Goal: Task Accomplishment & Management: Manage account settings

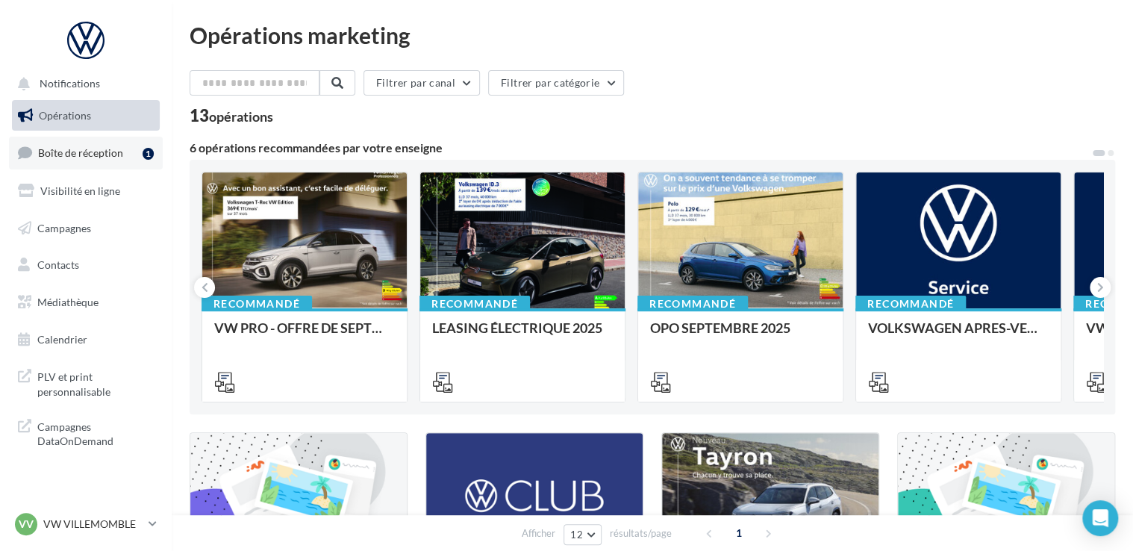
click at [88, 161] on link "Boîte de réception 1" at bounding box center [86, 153] width 154 height 32
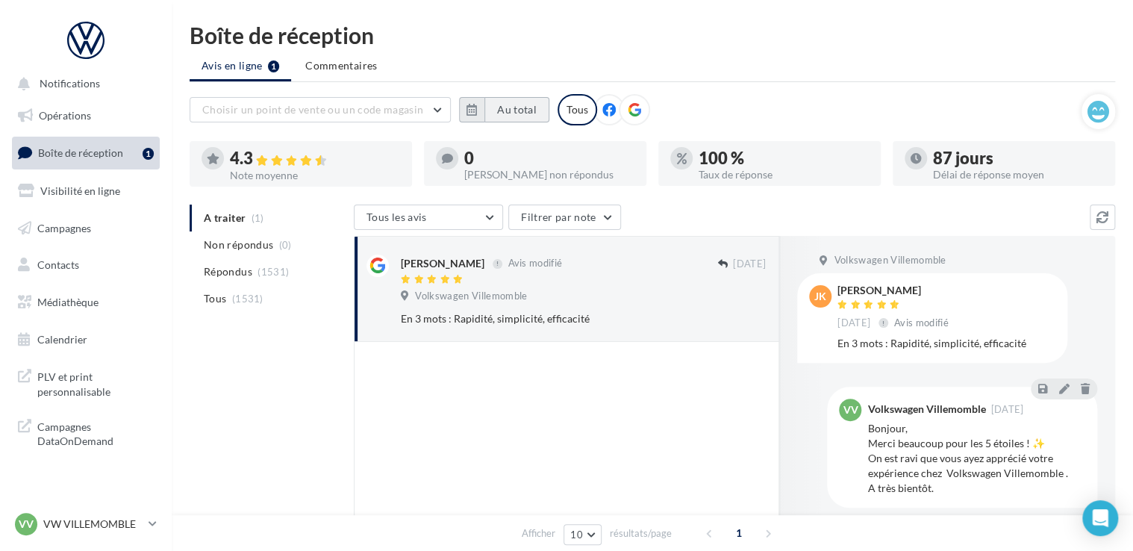
click at [526, 110] on button "Au total" at bounding box center [516, 109] width 65 height 25
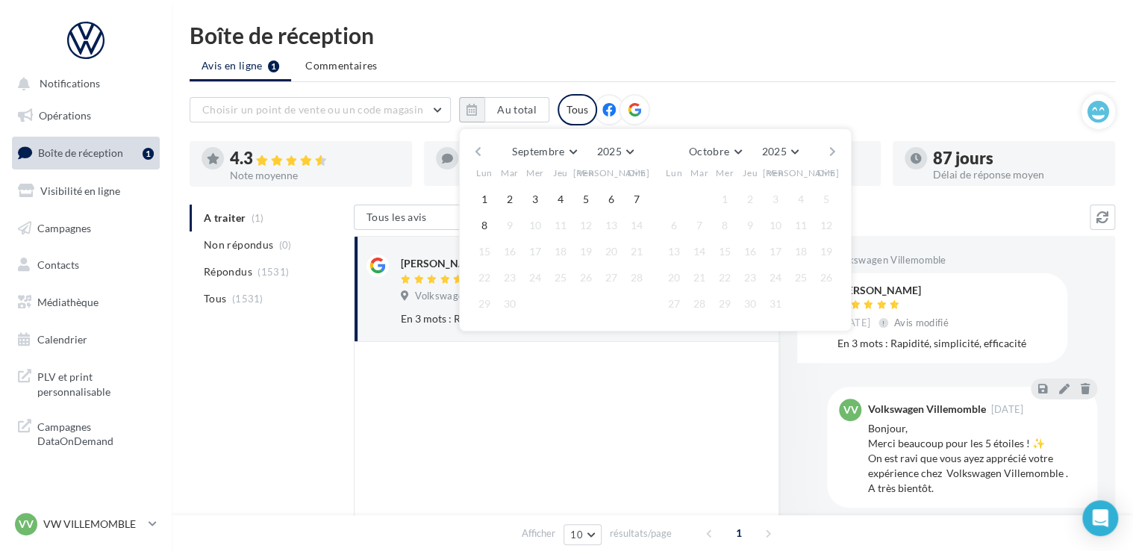
click at [473, 146] on button "button" at bounding box center [478, 151] width 13 height 21
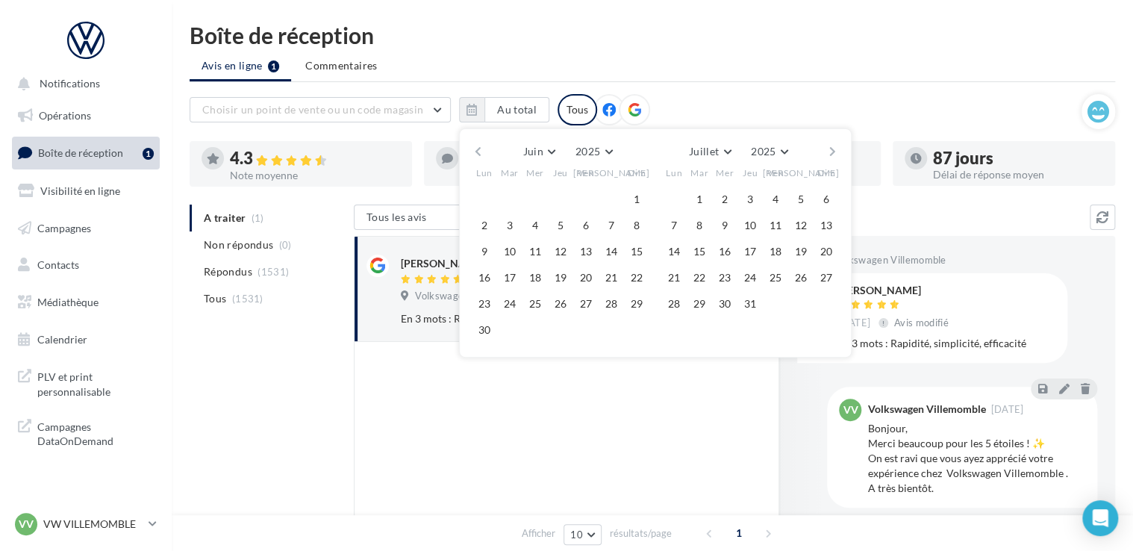
click at [296, 417] on div "A traiter (1) Non répondus (0) Répondus (1531) Tous (1531) Tous les avis Tous l…" at bounding box center [653, 482] width 926 height 554
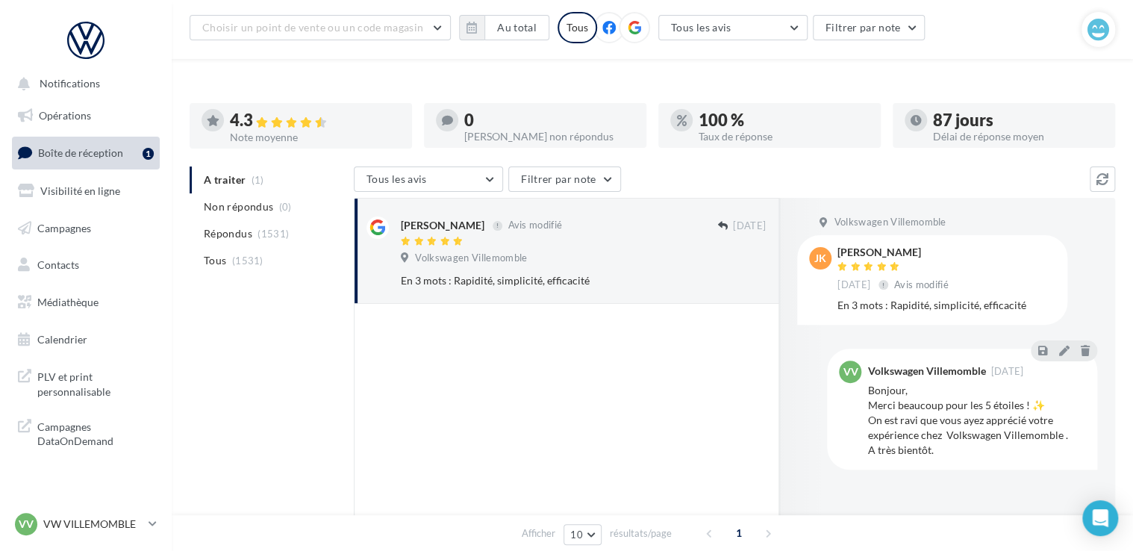
scroll to position [149, 0]
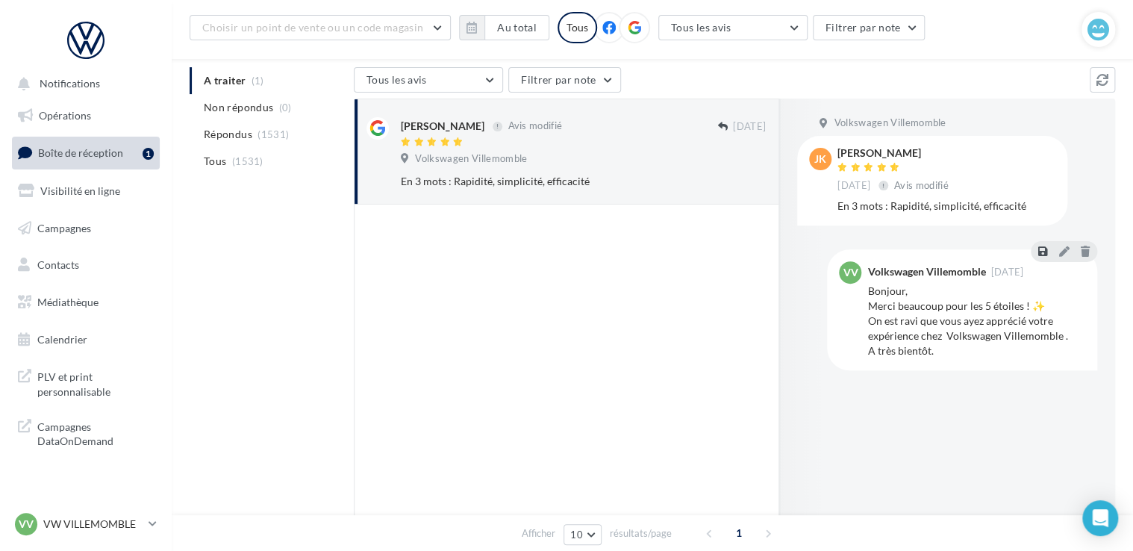
click at [1044, 249] on icon at bounding box center [1042, 251] width 9 height 10
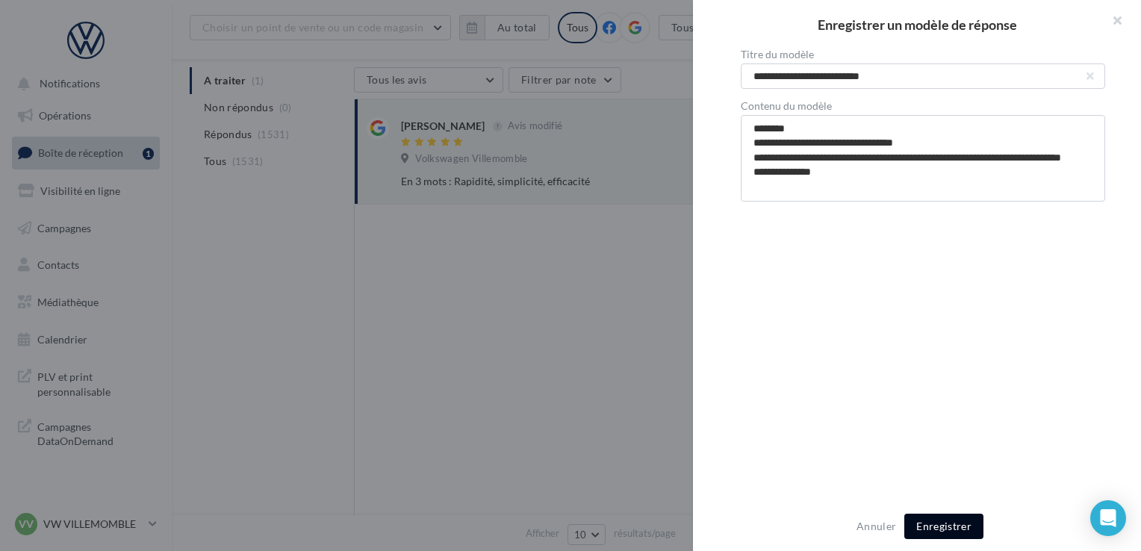
click at [960, 524] on button "Enregistrer" at bounding box center [943, 526] width 79 height 25
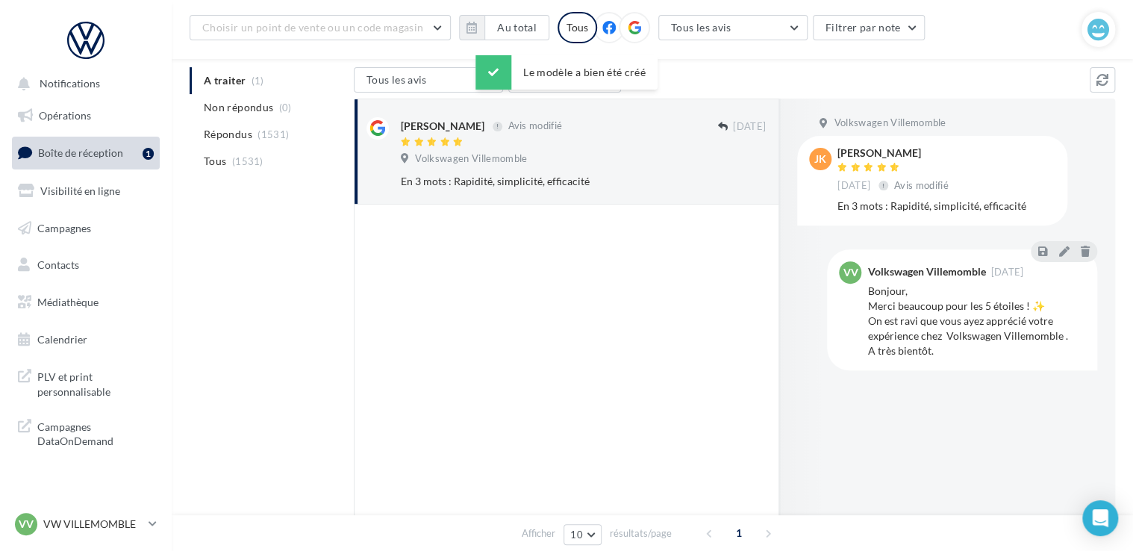
scroll to position [0, 0]
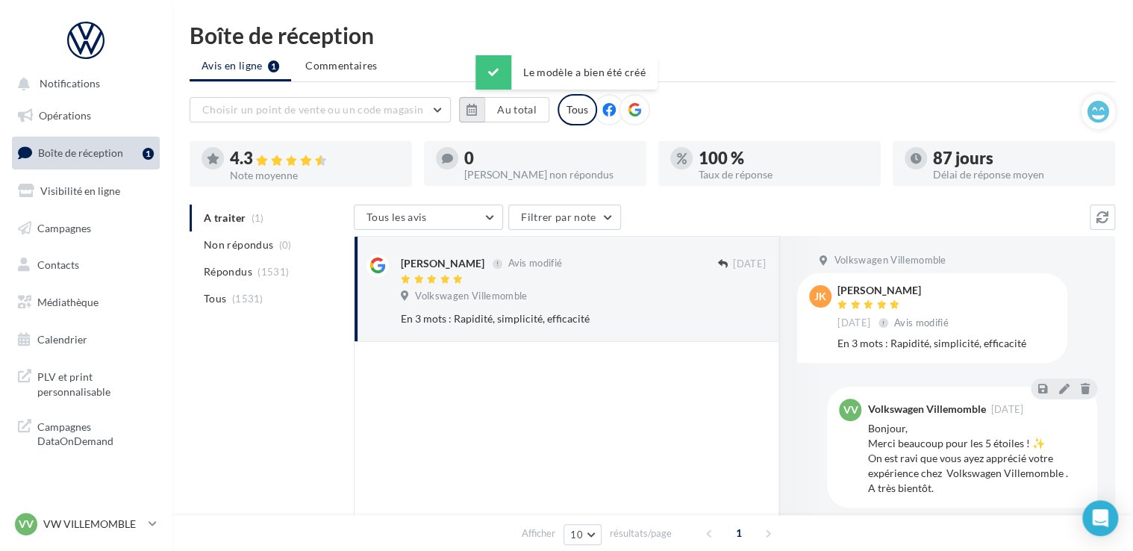
click at [469, 107] on icon "button" at bounding box center [472, 110] width 10 height 12
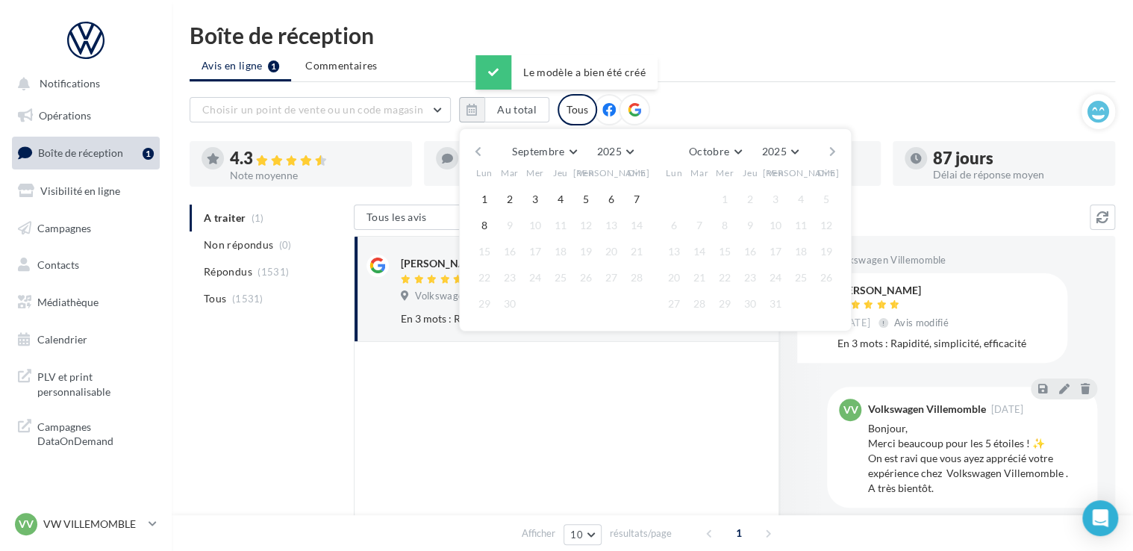
click at [472, 155] on button "button" at bounding box center [478, 151] width 13 height 21
click at [472, 157] on button "button" at bounding box center [478, 151] width 13 height 21
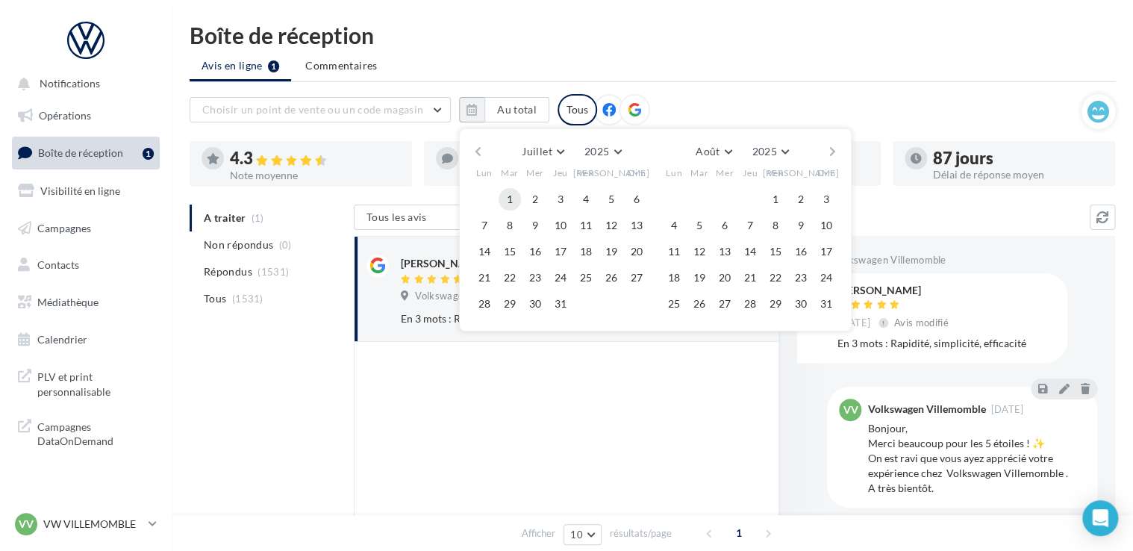
click at [517, 196] on button "1" at bounding box center [510, 199] width 22 height 22
click at [844, 151] on div "Juillet Janvier Février Mars Avril Mai Juin Juillet Août Septembre Octobre Nove…" at bounding box center [655, 229] width 393 height 203
click at [833, 152] on button "button" at bounding box center [832, 151] width 13 height 21
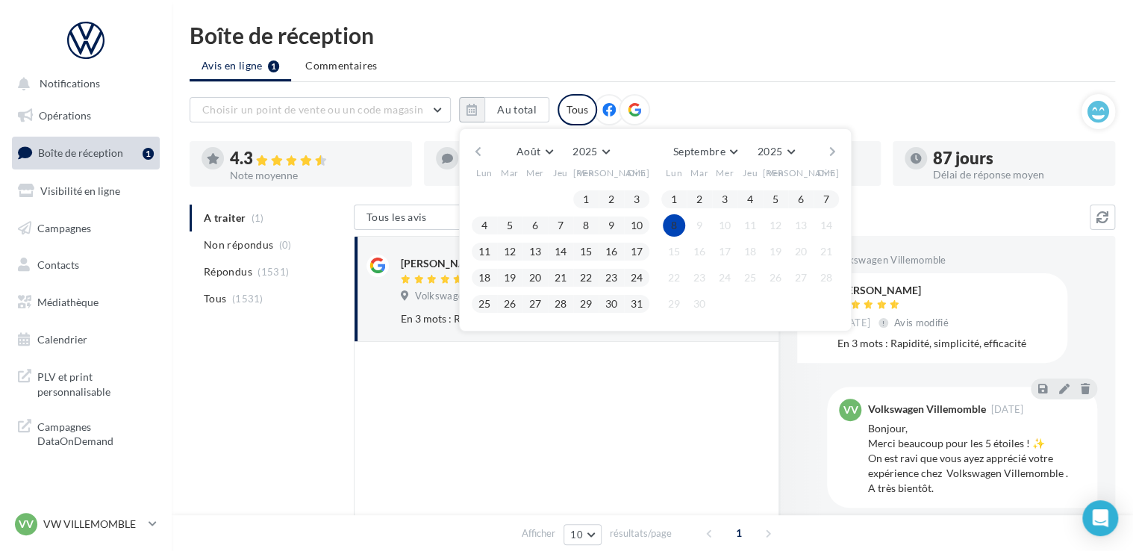
click at [678, 219] on button "8" at bounding box center [674, 225] width 22 height 22
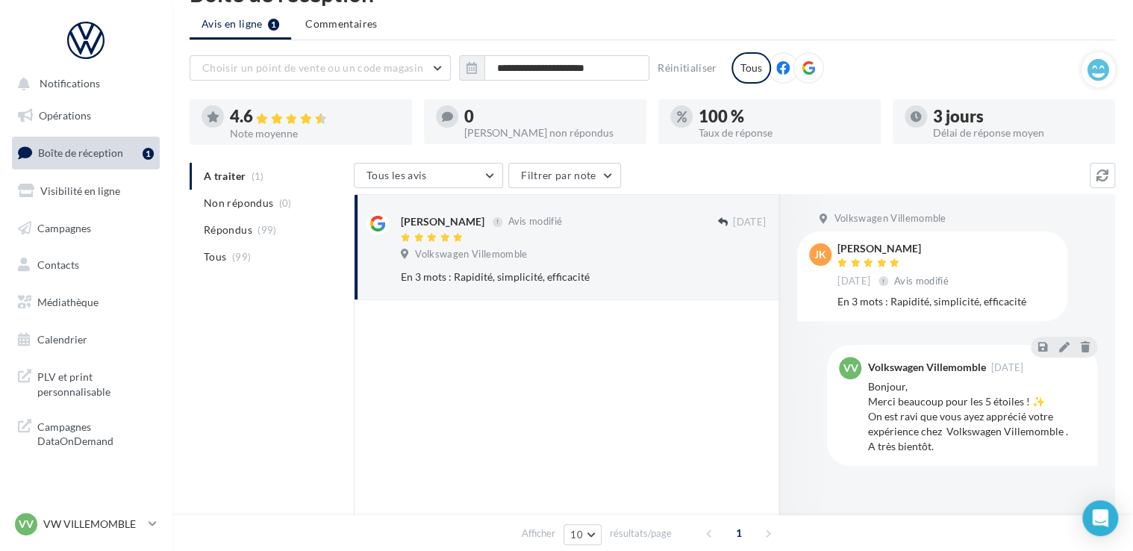
scroll to position [75, 0]
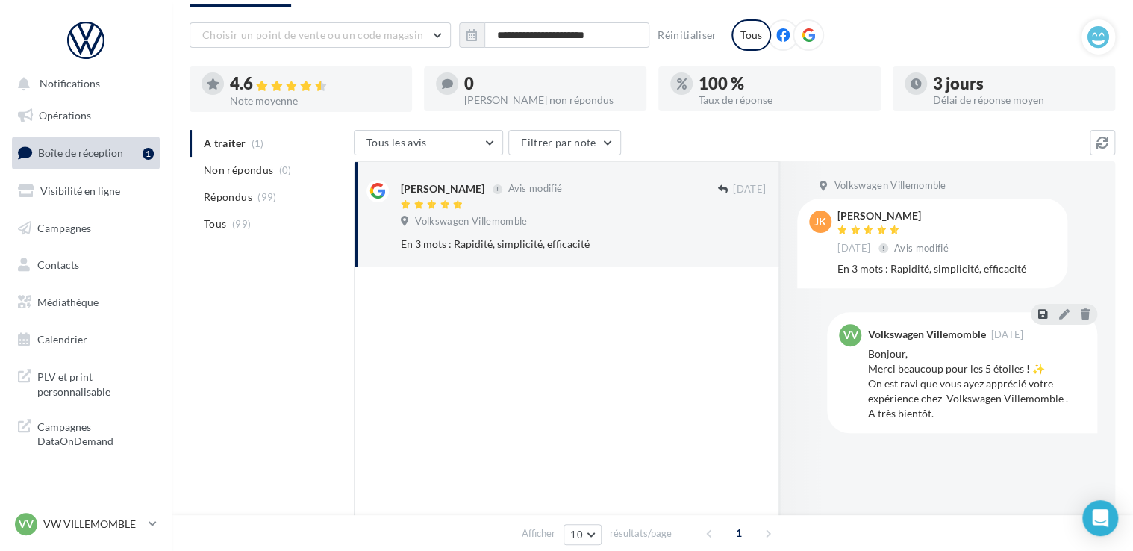
click at [1047, 317] on icon at bounding box center [1042, 313] width 9 height 10
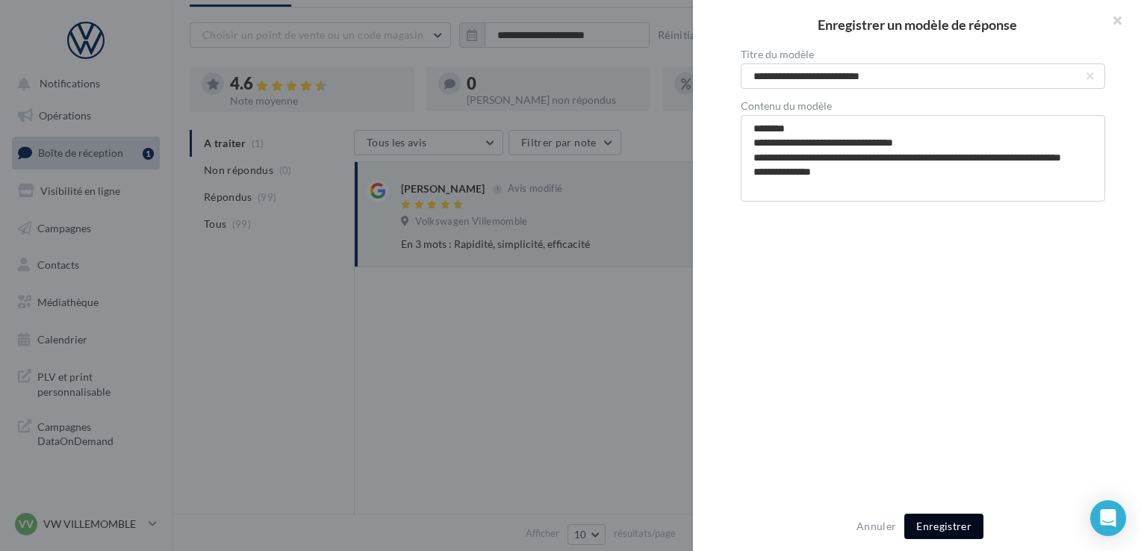
click at [970, 530] on button "Enregistrer" at bounding box center [943, 526] width 79 height 25
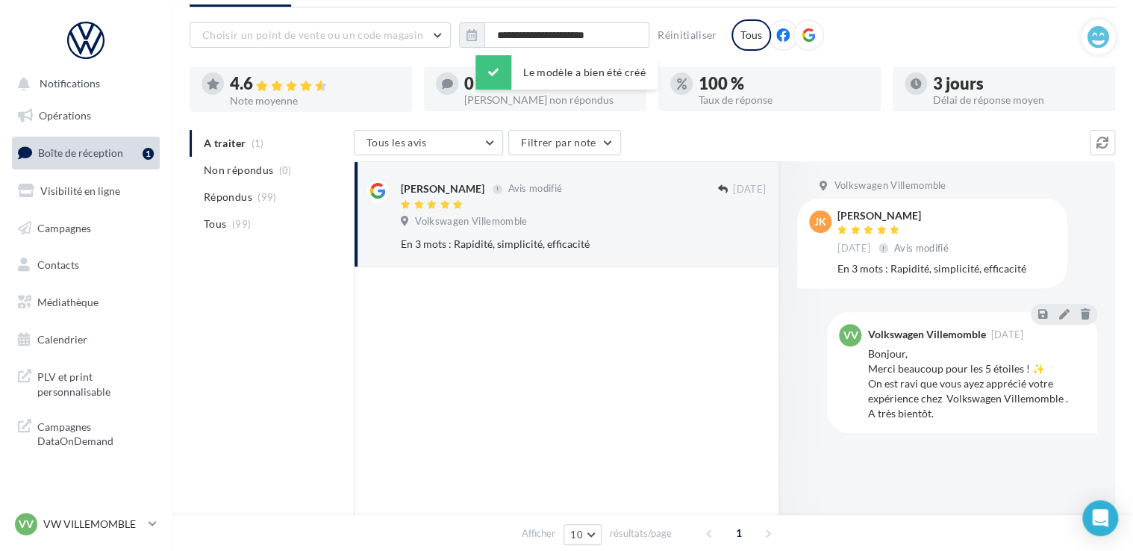
scroll to position [0, 0]
